Goal: Information Seeking & Learning: Learn about a topic

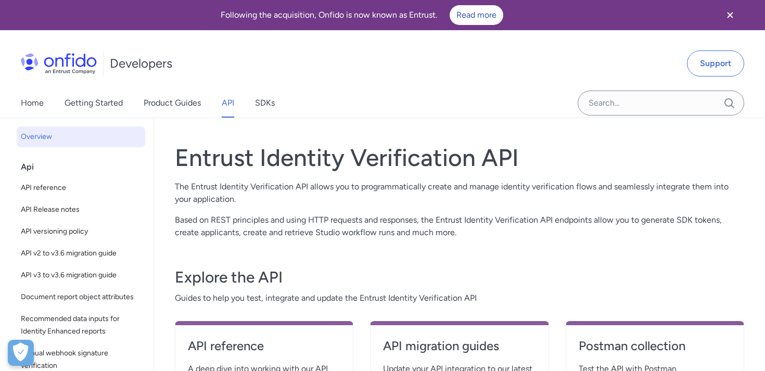
click at [225, 107] on link "API" at bounding box center [228, 103] width 12 height 29
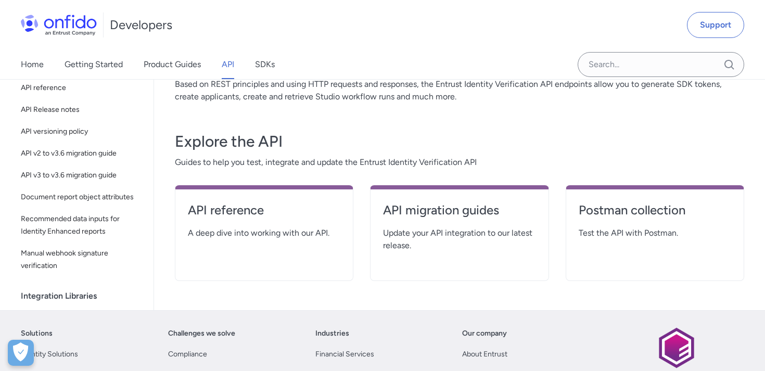
scroll to position [136, 0]
click at [241, 211] on h4 "API reference" at bounding box center [264, 209] width 153 height 17
select select "http"
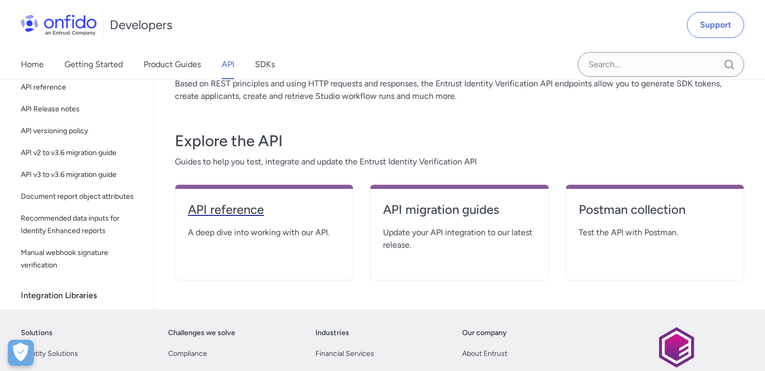
select select "http"
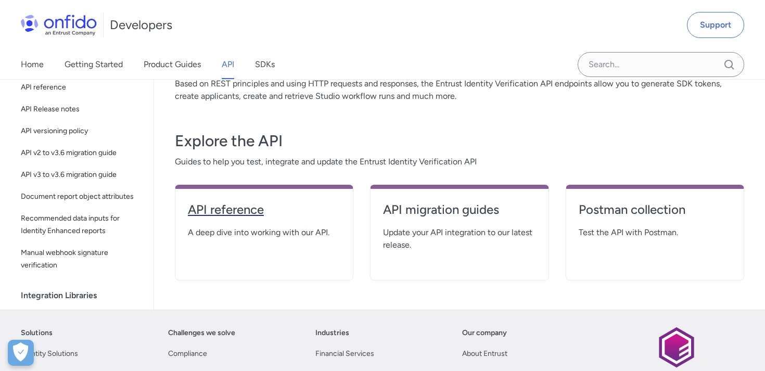
select select "http"
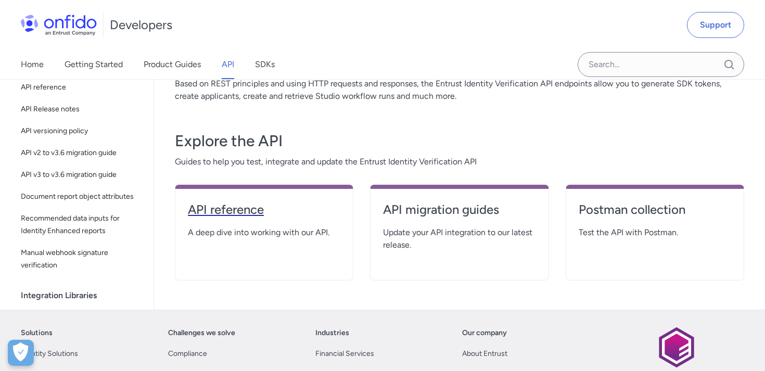
select select "http"
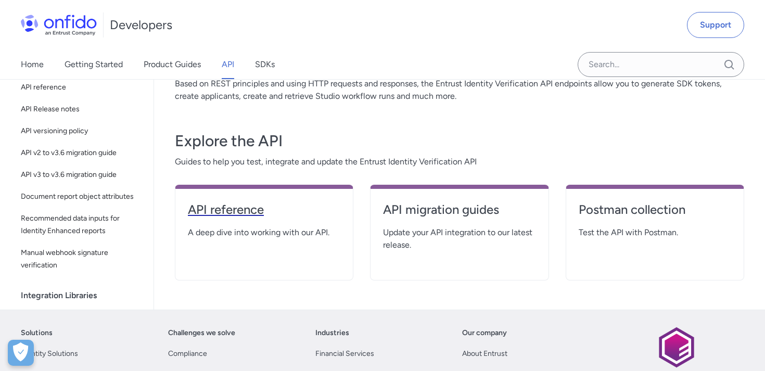
select select "http"
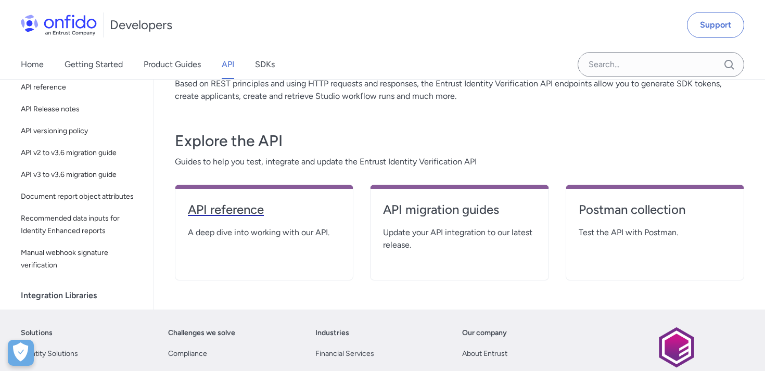
select select "http"
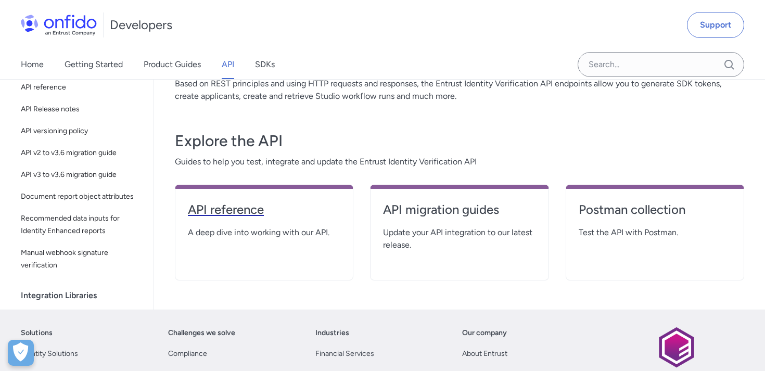
select select "http"
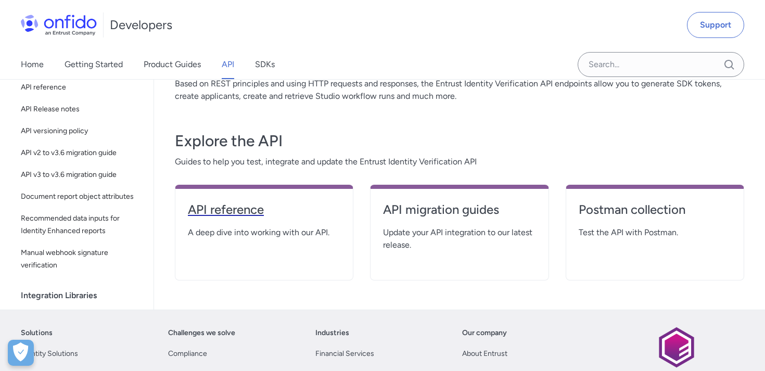
select select "http"
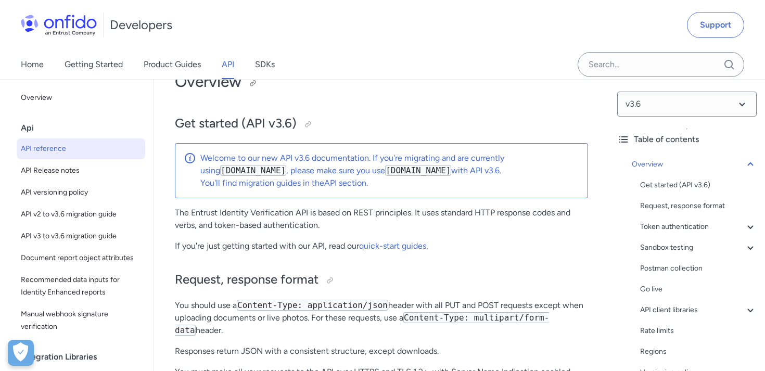
scroll to position [127, 0]
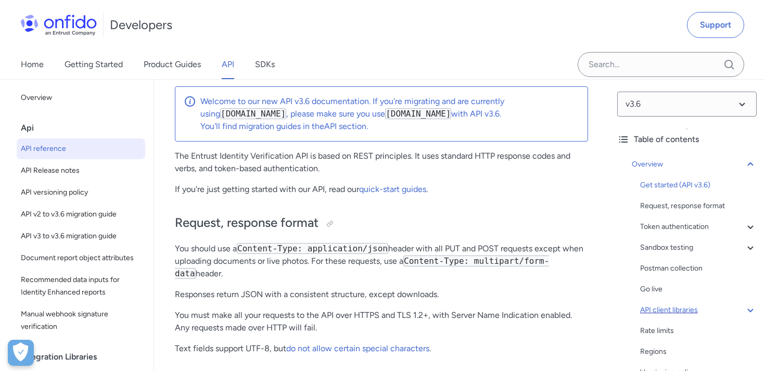
click at [754, 310] on icon at bounding box center [751, 310] width 12 height 12
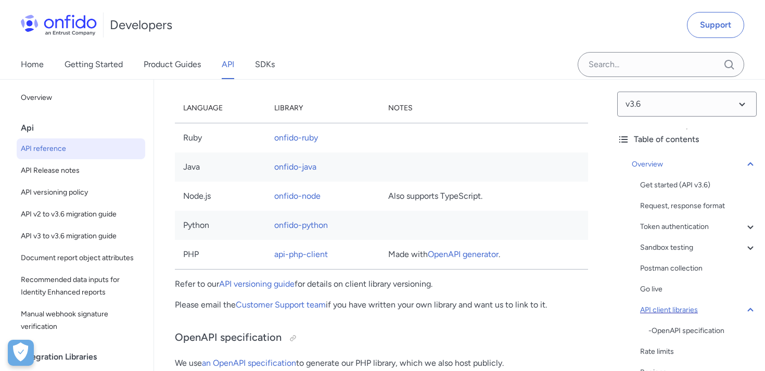
click at [754, 310] on icon at bounding box center [751, 310] width 12 height 12
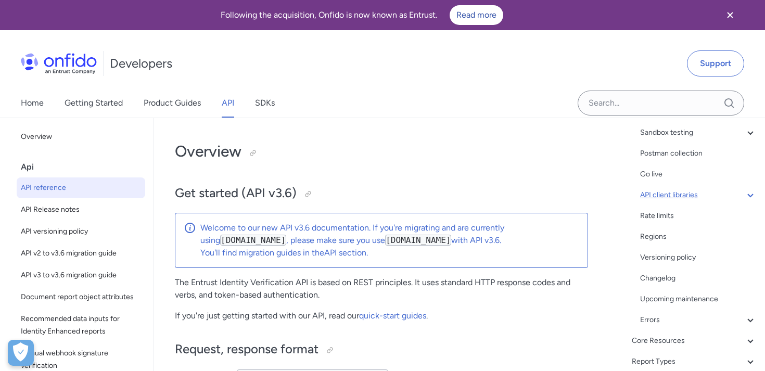
scroll to position [154, 0]
click at [732, 14] on icon "Close banner" at bounding box center [730, 15] width 6 height 6
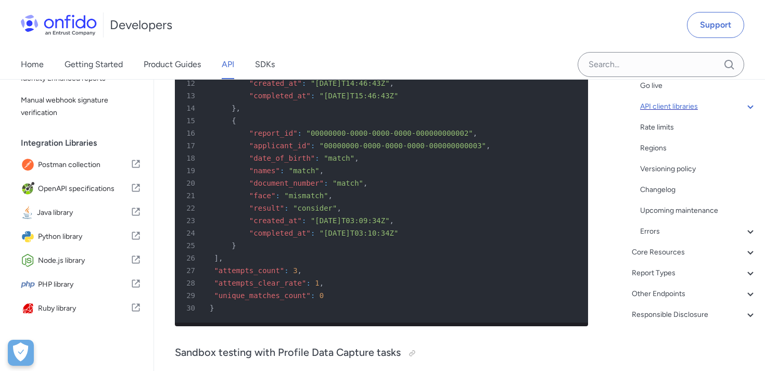
scroll to position [6791, 0]
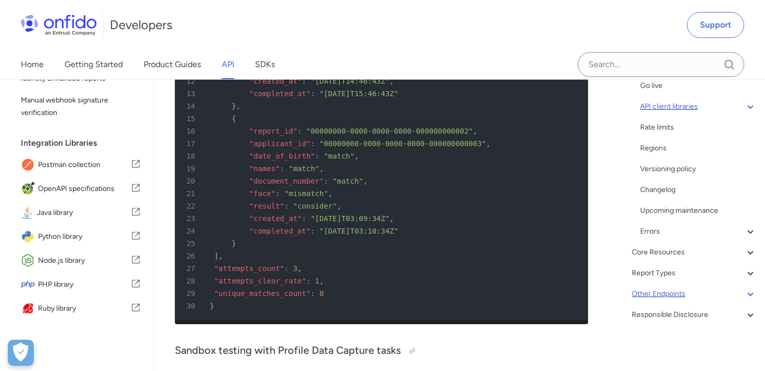
click at [752, 297] on icon at bounding box center [751, 294] width 12 height 12
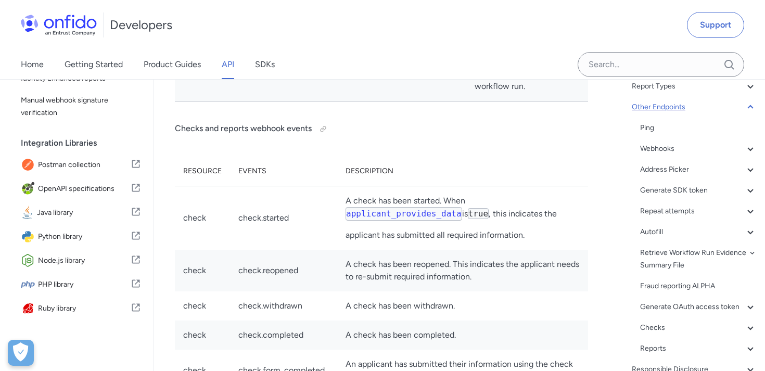
scroll to position [117, 0]
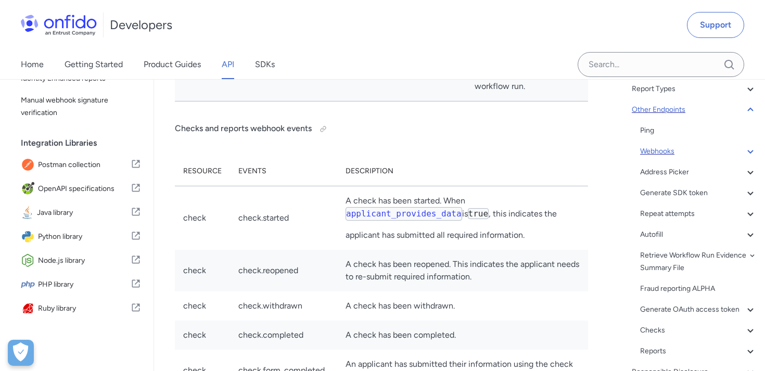
click at [747, 149] on icon at bounding box center [751, 151] width 12 height 12
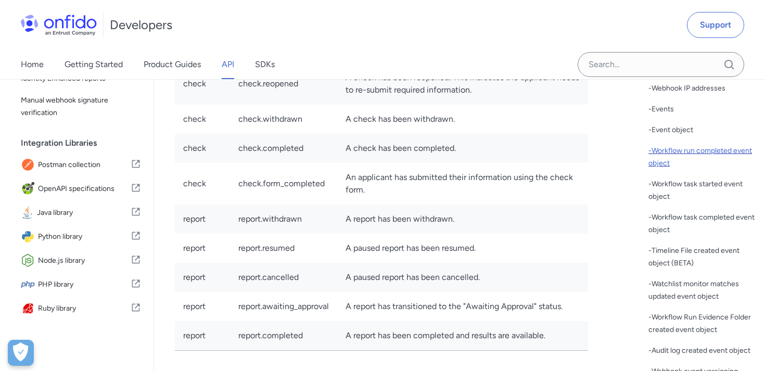
scroll to position [245, 0]
click at [686, 160] on div "- Workflow run completed event object" at bounding box center [703, 155] width 108 height 25
